Goal: Browse casually: Explore the website without a specific task or goal

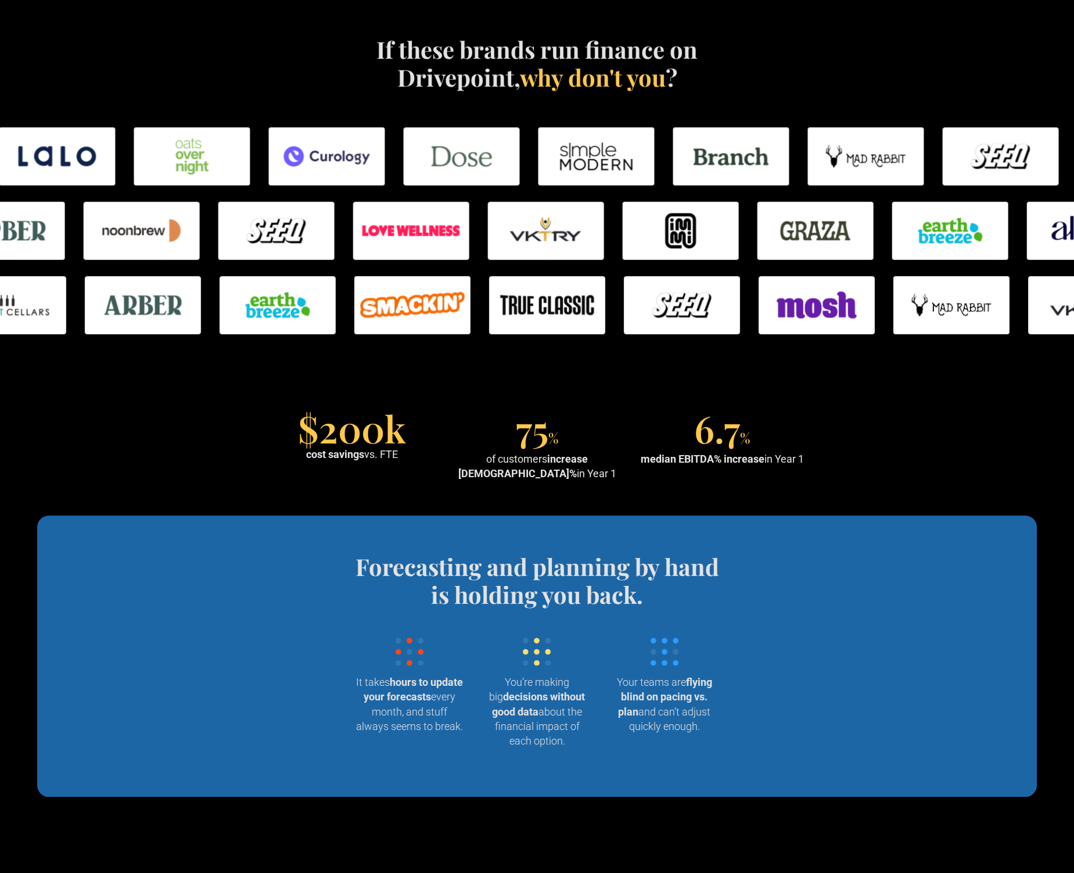
scroll to position [770, 0]
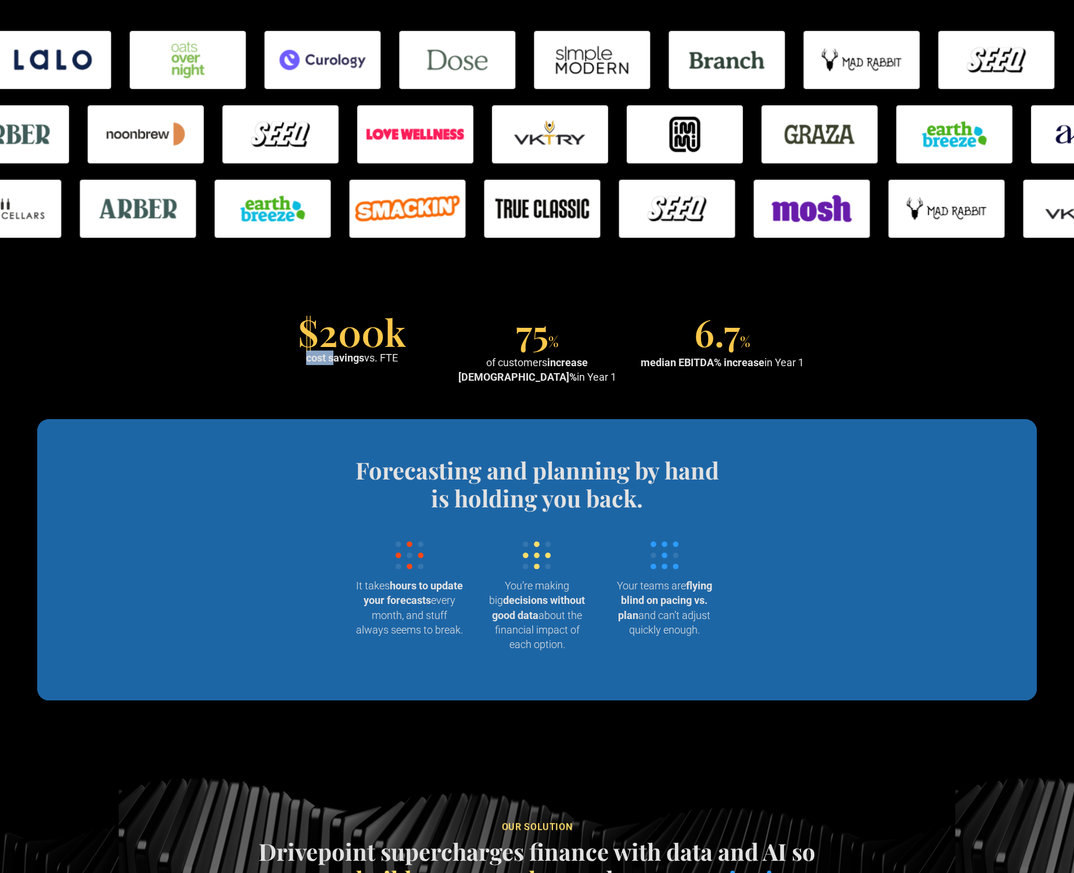
drag, startPoint x: 332, startPoint y: 352, endPoint x: 428, endPoint y: 349, distance: 95.9
click at [428, 349] on div "$200k cost savings vs. FTE" at bounding box center [352, 341] width 176 height 47
click at [400, 359] on div "$200k cost savings vs. FTE" at bounding box center [352, 341] width 176 height 47
click at [388, 352] on div "cost savings vs. FTE" at bounding box center [352, 357] width 92 height 15
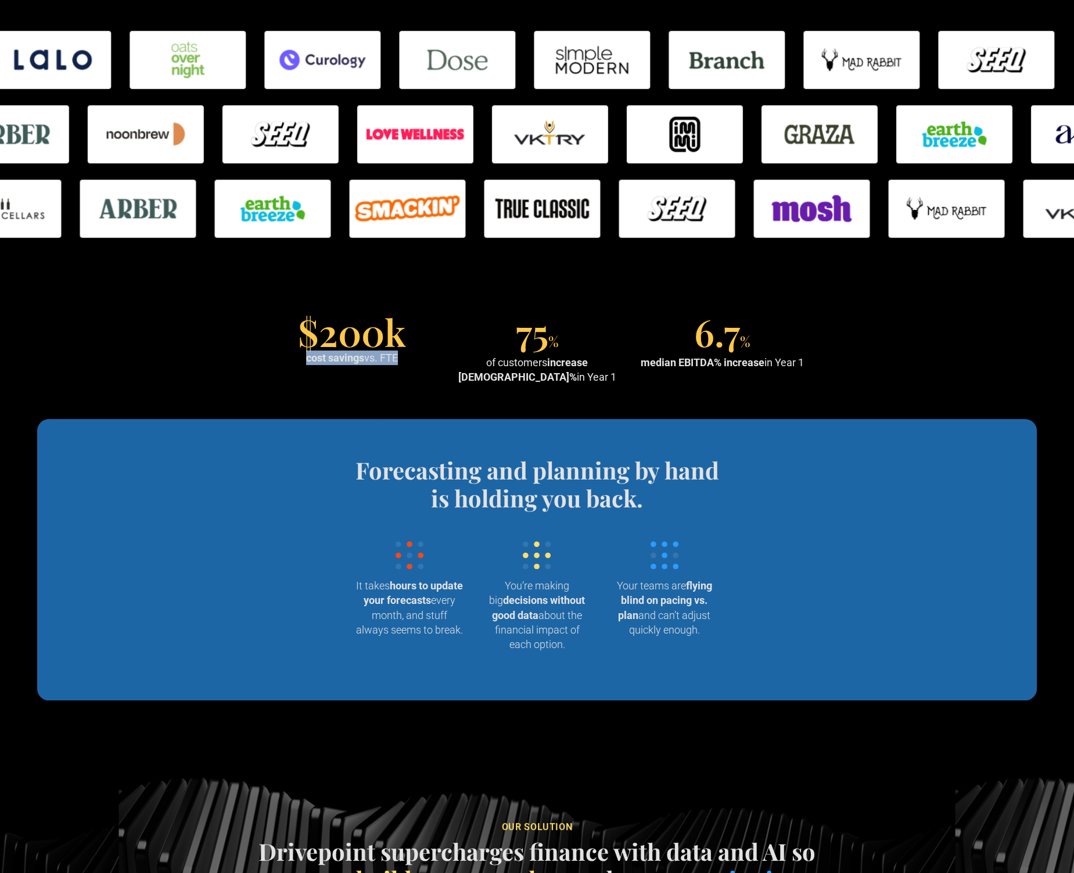
click at [388, 352] on div "cost savings vs. FTE" at bounding box center [352, 357] width 92 height 15
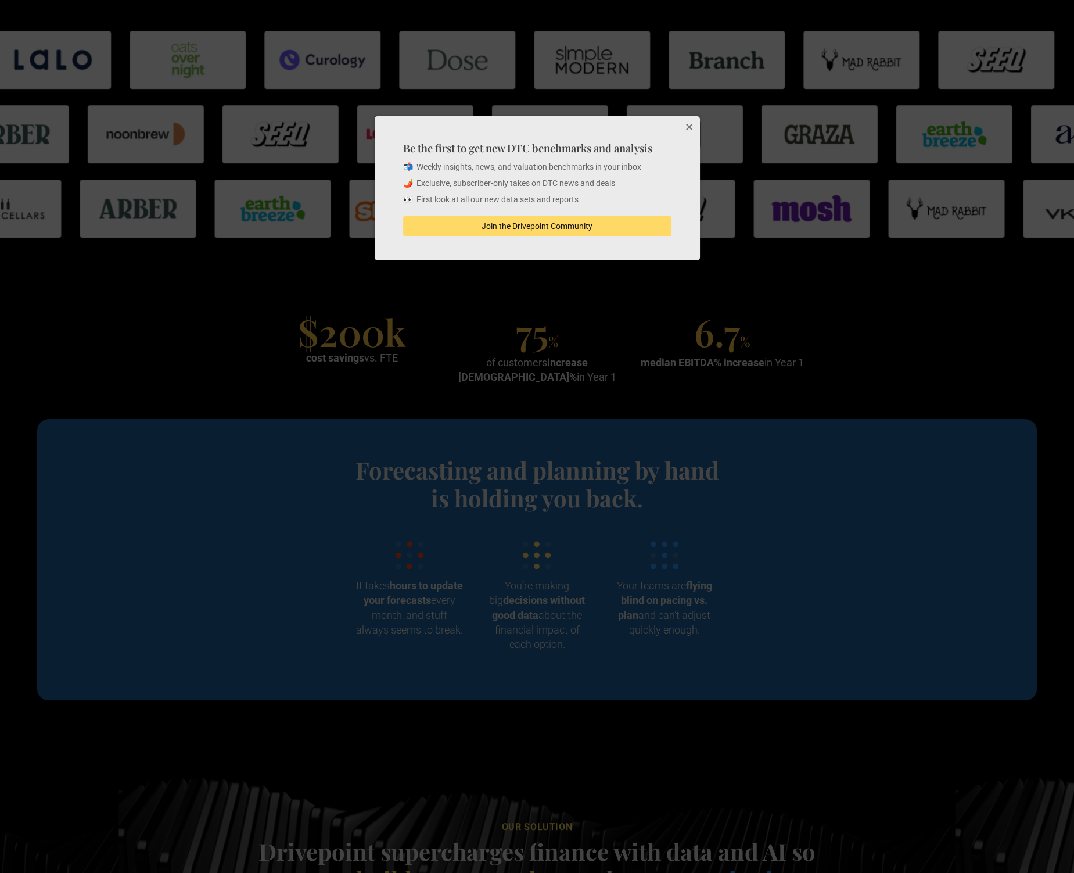
click at [718, 288] on div at bounding box center [537, 436] width 1074 height 873
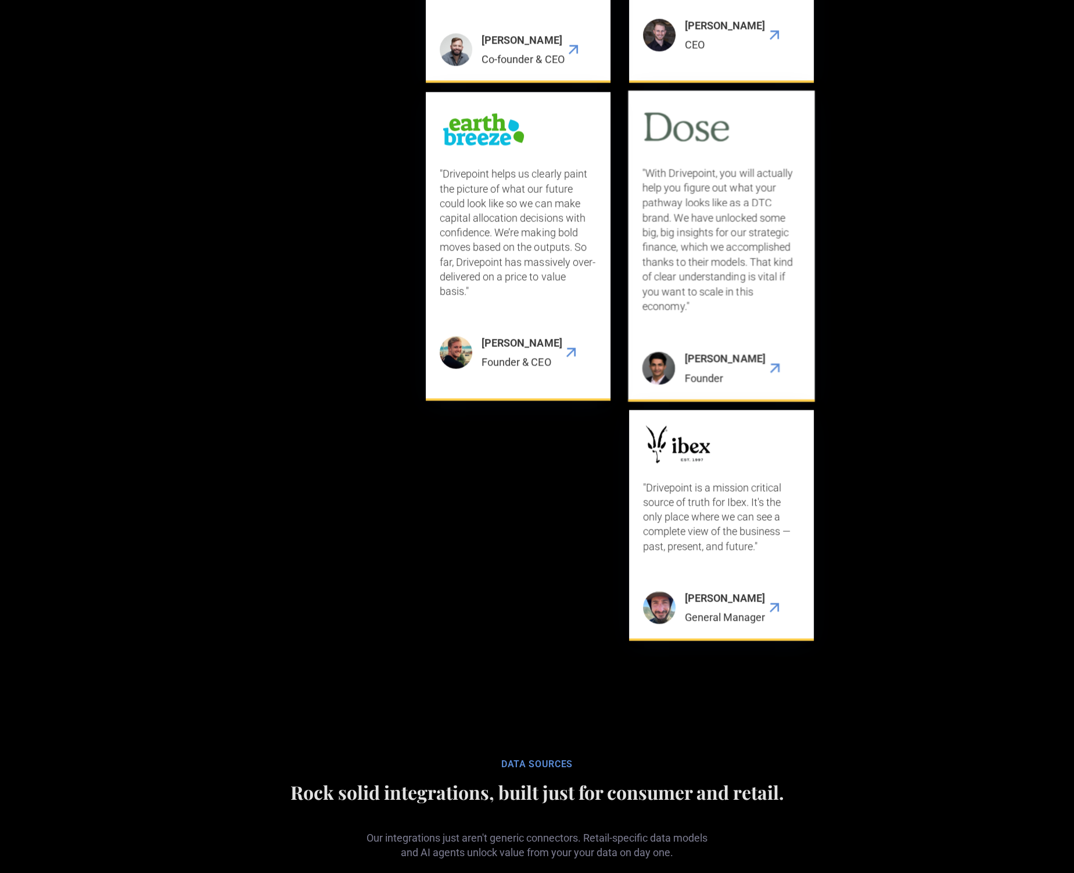
scroll to position [3733, 0]
